Goal: Task Accomplishment & Management: Manage account settings

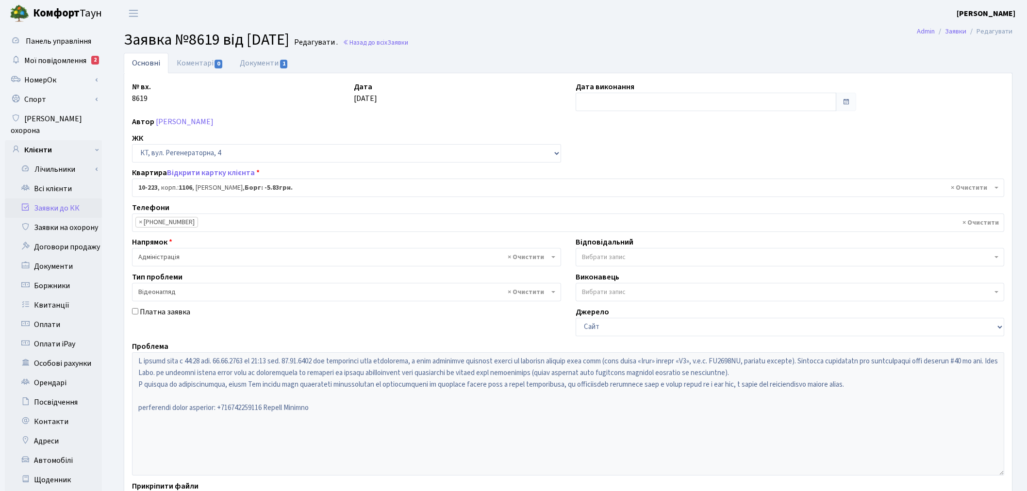
select select "6792"
select select "45"
click at [54, 199] on link "Заявки до КК" at bounding box center [53, 208] width 97 height 19
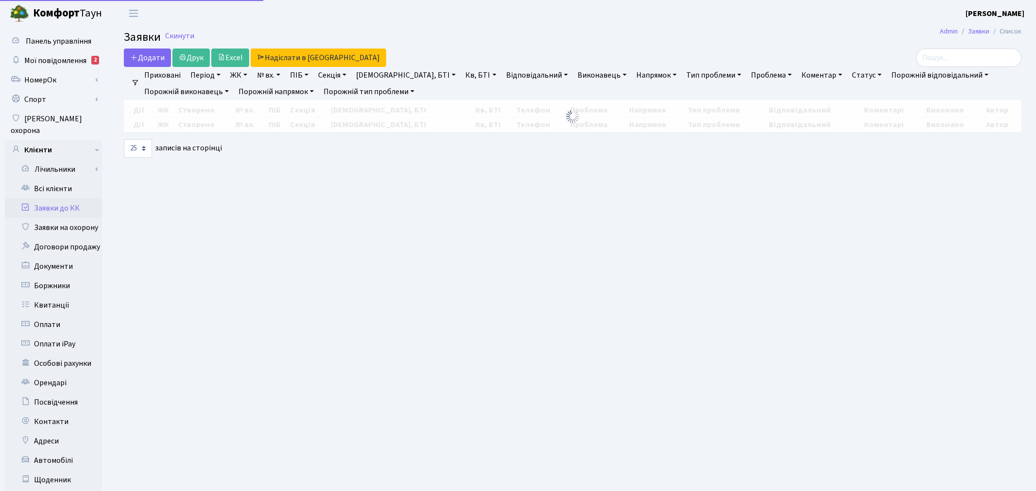
select select "25"
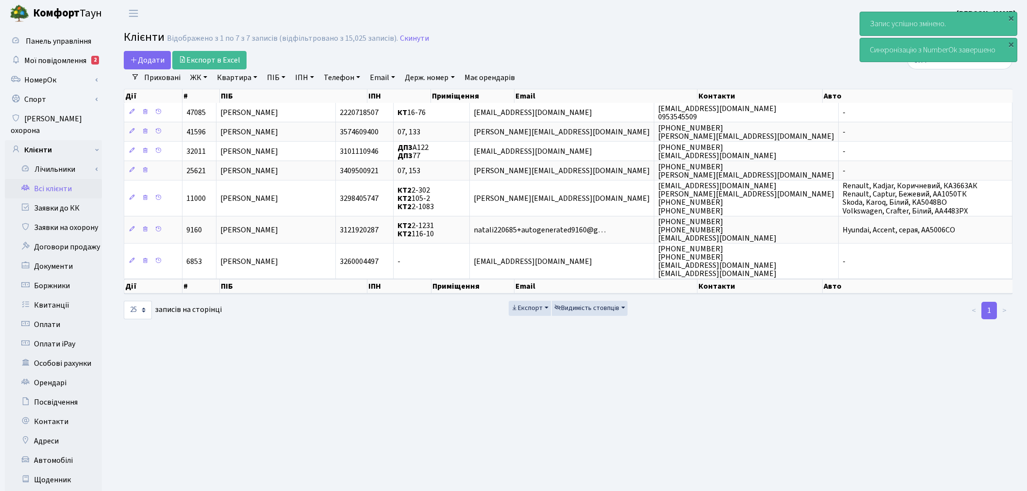
select select "25"
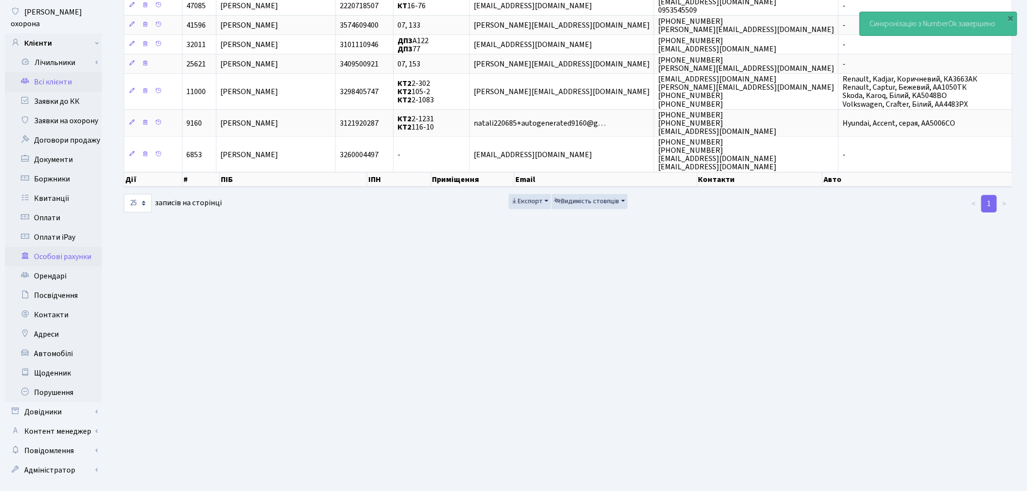
scroll to position [108, 0]
click at [67, 343] on link "Автомобілі" at bounding box center [53, 352] width 97 height 19
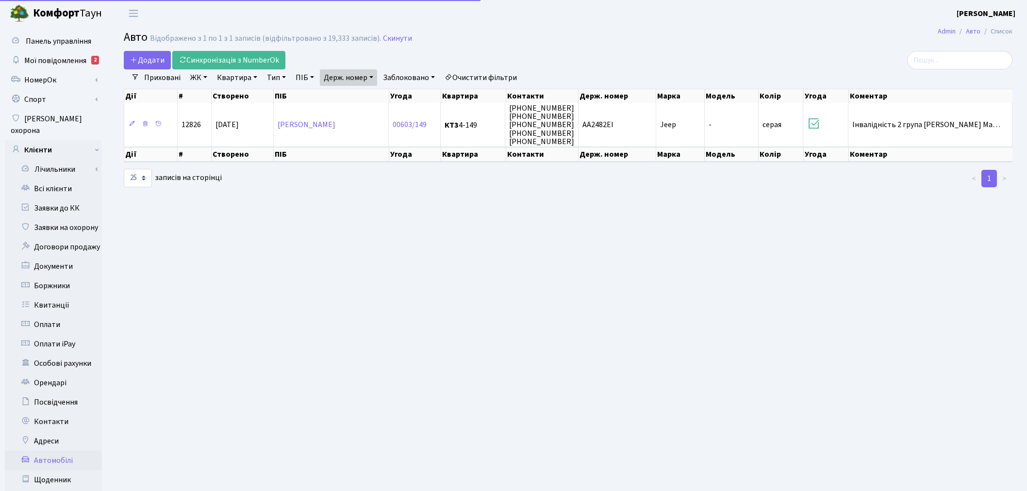
select select "25"
